Goal: Browse casually: Explore the website without a specific task or goal

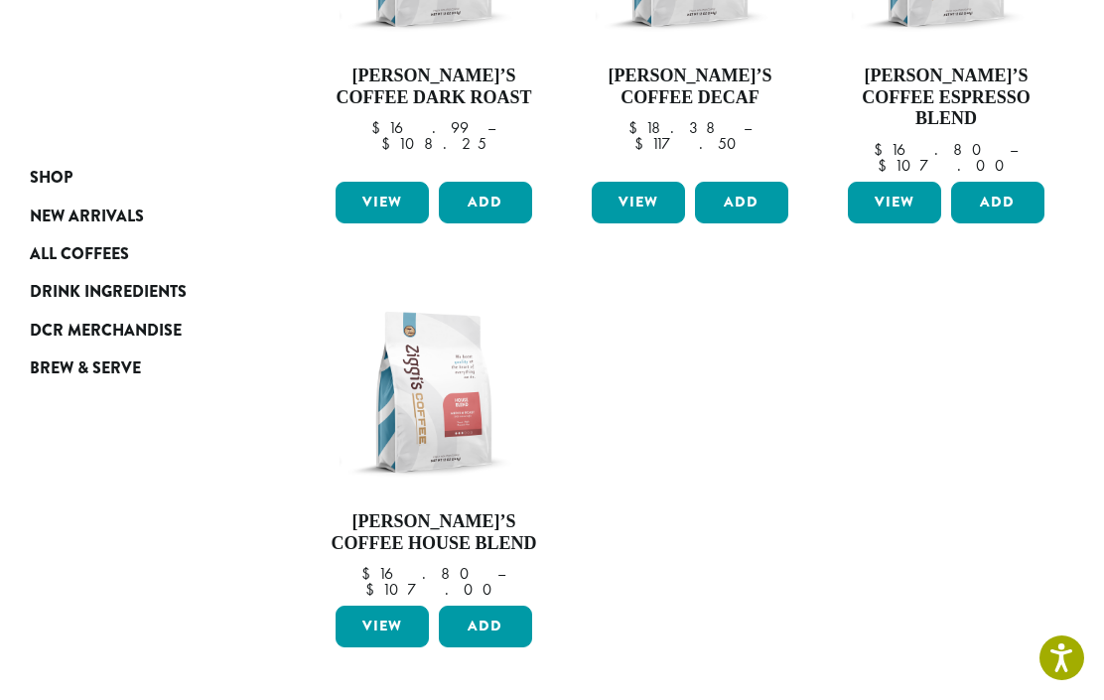
scroll to position [500, 0]
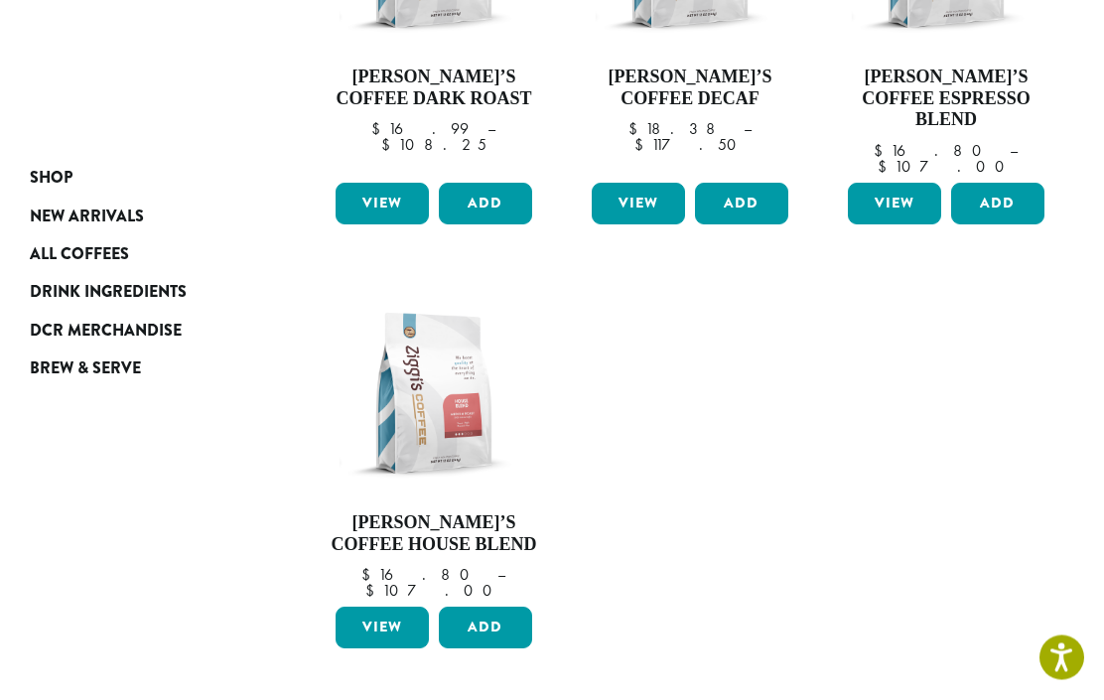
click at [112, 214] on span "New Arrivals" at bounding box center [87, 217] width 114 height 25
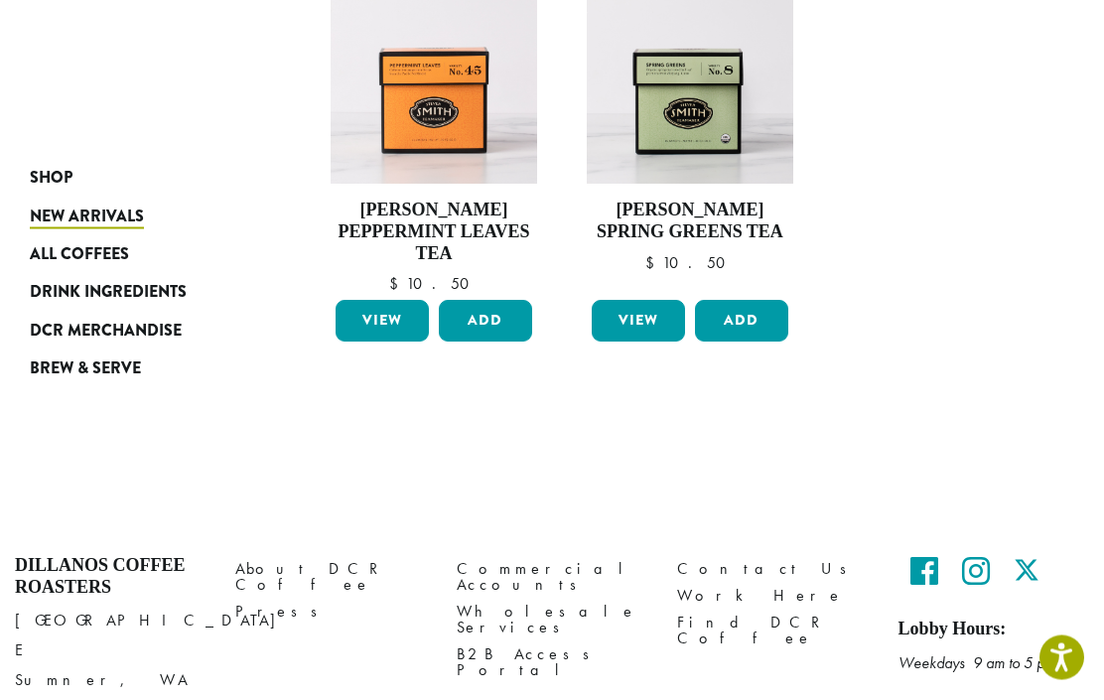
scroll to position [1613, 0]
click at [155, 288] on span "Drink Ingredients" at bounding box center [108, 292] width 157 height 25
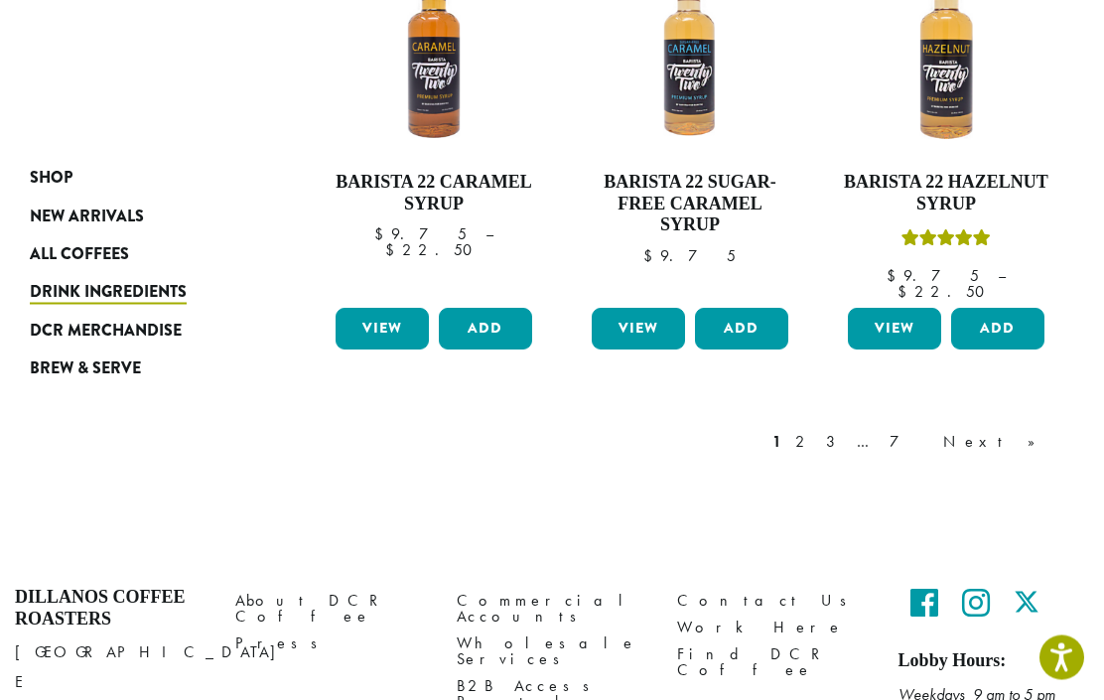
scroll to position [1721, 0]
click at [105, 365] on span "Brew & Serve" at bounding box center [85, 368] width 111 height 25
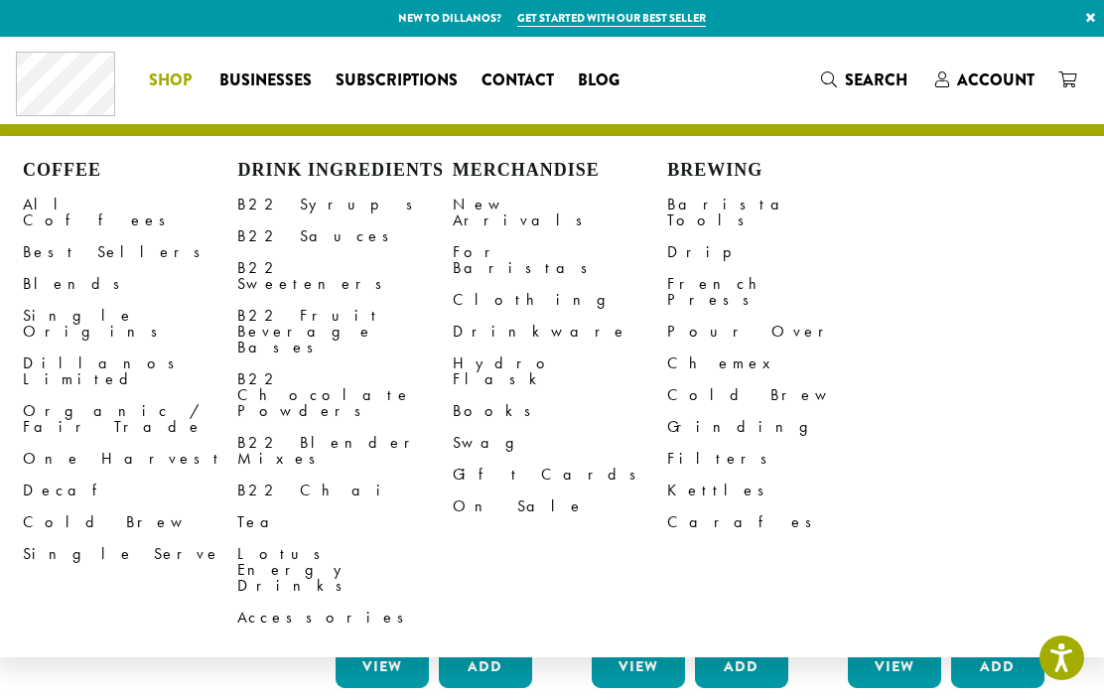
click at [70, 236] on link "Best Sellers" at bounding box center [130, 252] width 214 height 32
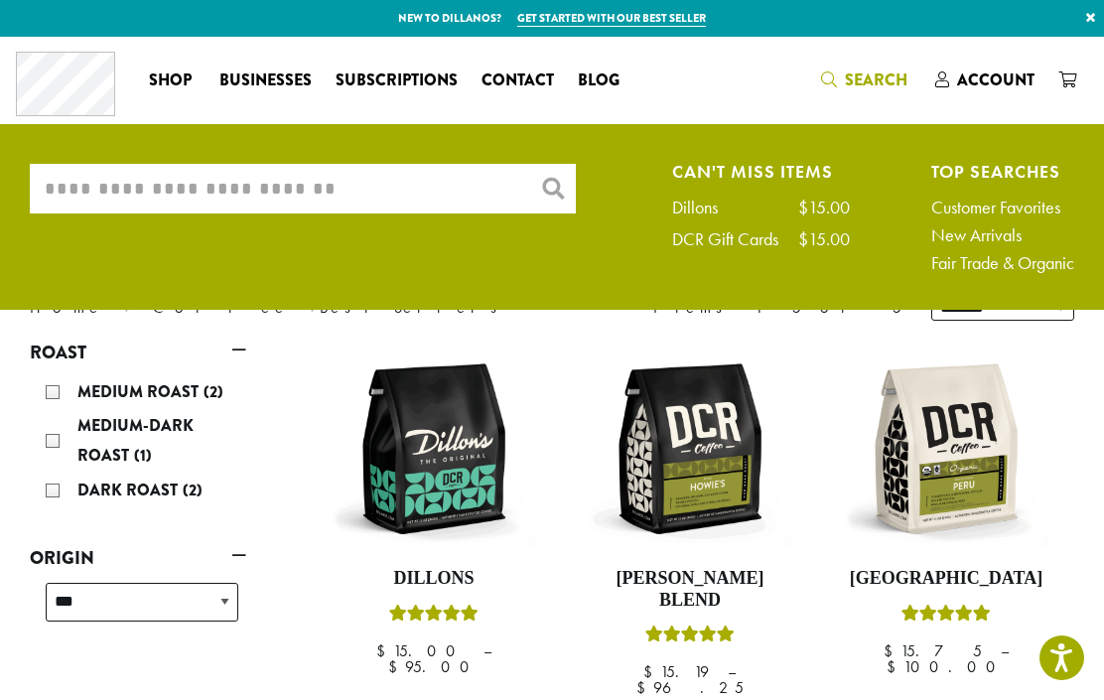
click at [147, 178] on input "What are you searching for?" at bounding box center [303, 189] width 546 height 50
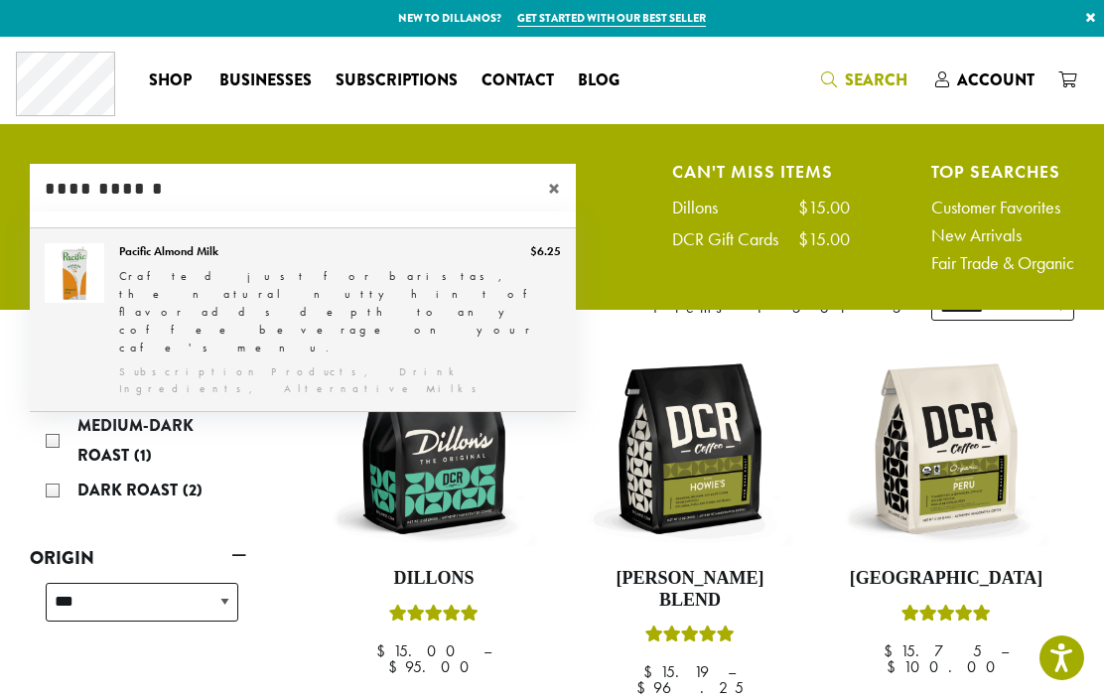
type input "**********"
click at [236, 264] on link "Pacific Almond Milk" at bounding box center [303, 319] width 546 height 183
